Goal: Information Seeking & Learning: Learn about a topic

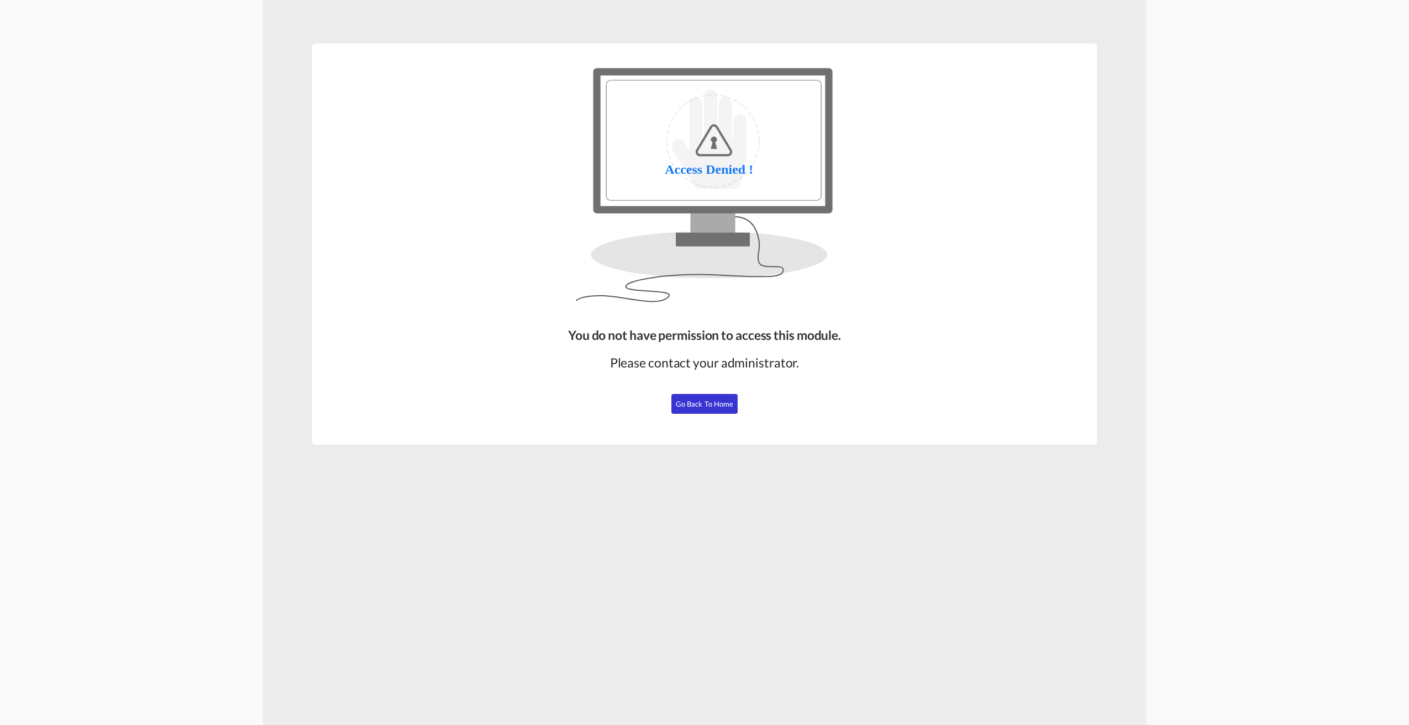
click at [717, 413] on button "Go Back to Home" at bounding box center [704, 404] width 66 height 20
